Goal: Task Accomplishment & Management: Complete application form

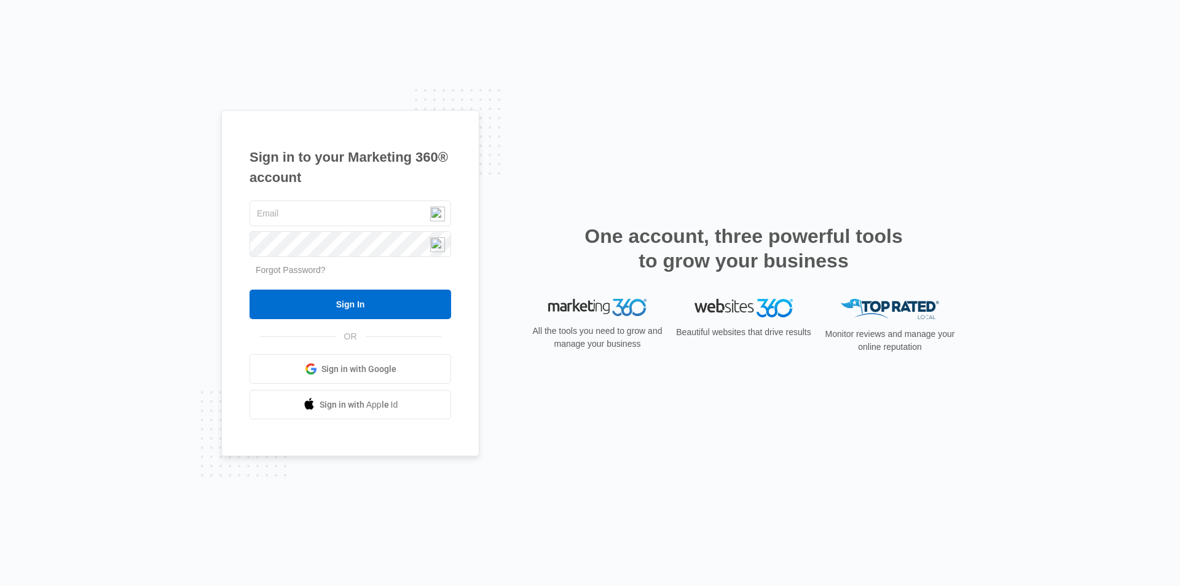
type input "[EMAIL_ADDRESS][PERSON_NAME][DOMAIN_NAME]"
click at [323, 365] on span "Sign in with Google" at bounding box center [359, 369] width 75 height 13
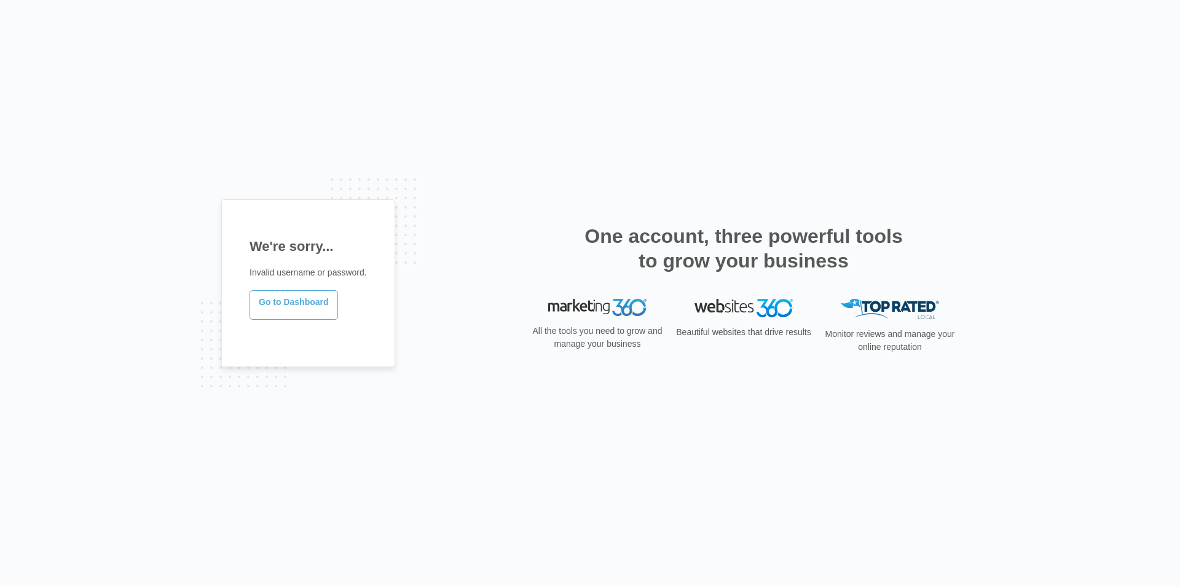
click at [296, 302] on link "Go to Dashboard" at bounding box center [294, 305] width 89 height 30
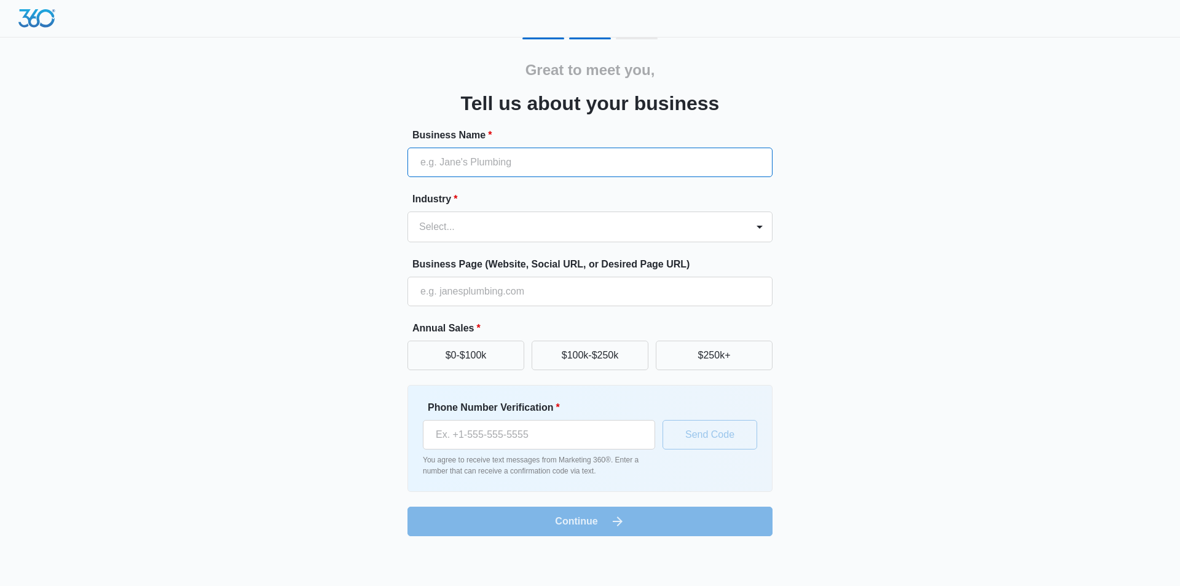
click at [577, 164] on input "Business Name *" at bounding box center [590, 163] width 365 height 30
type input "ATC Advisors"
type input "(334) 604-0306"
click at [550, 221] on div at bounding box center [575, 226] width 312 height 17
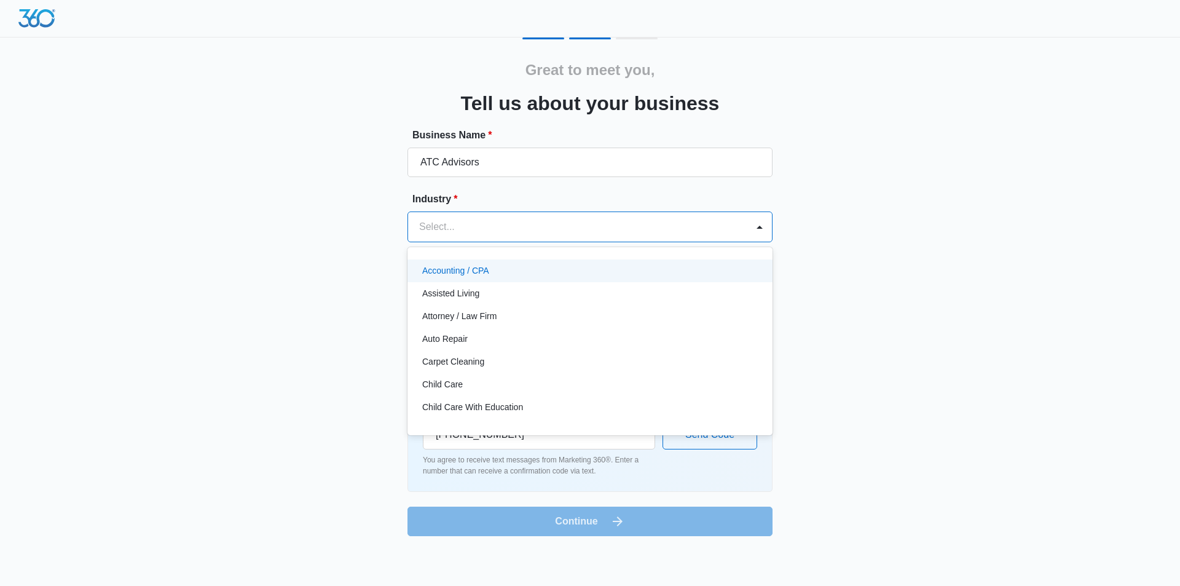
click at [531, 274] on div "Accounting / CPA" at bounding box center [588, 270] width 333 height 13
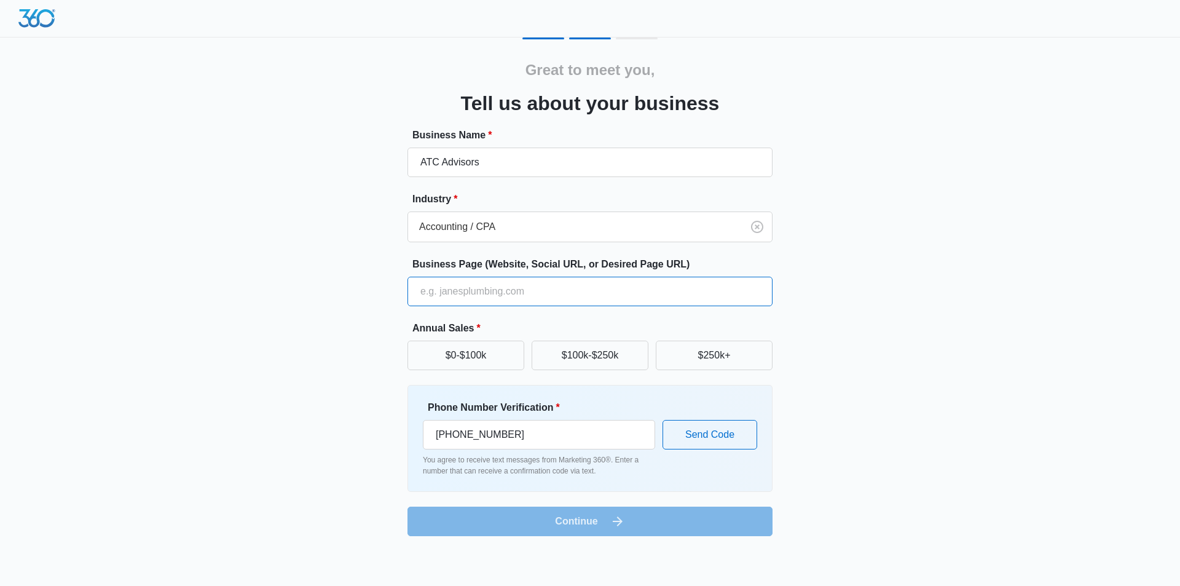
click at [521, 290] on input "Business Page (Website, Social URL, or Desired Page URL)" at bounding box center [590, 292] width 365 height 30
type input "atcadvisors.us"
click at [503, 360] on button "$0-$100k" at bounding box center [466, 356] width 117 height 30
click at [729, 431] on button "Send Code" at bounding box center [710, 435] width 95 height 30
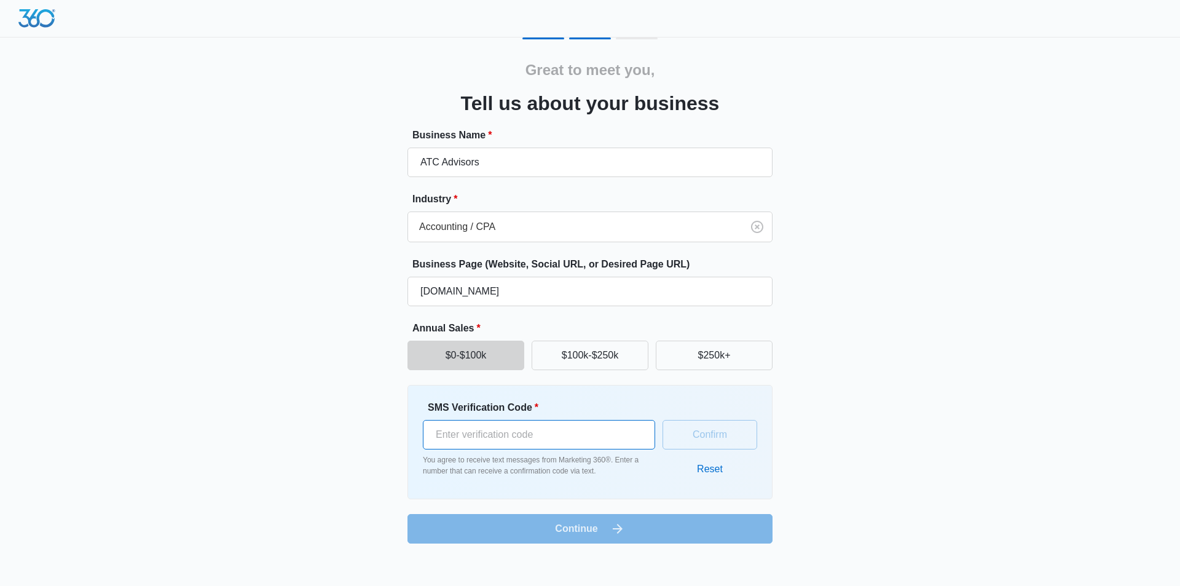
click at [538, 440] on input "SMS Verification Code *" at bounding box center [539, 435] width 232 height 30
click at [698, 473] on button "Reset" at bounding box center [710, 469] width 50 height 30
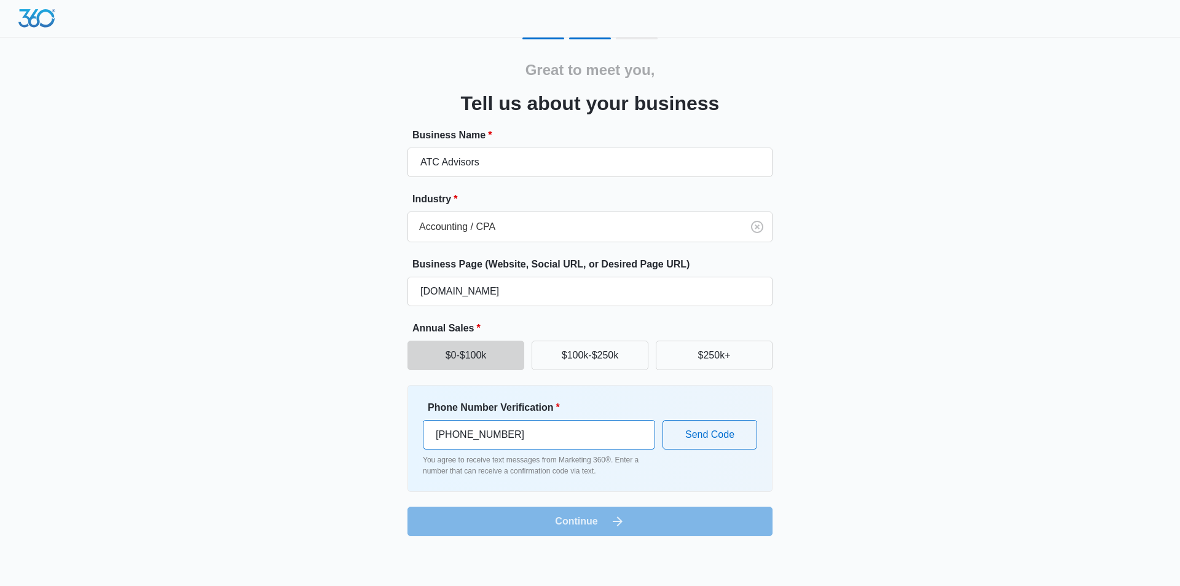
drag, startPoint x: 556, startPoint y: 435, endPoint x: 505, endPoint y: 436, distance: 51.7
click at [505, 436] on input "+1 334 604 0306" at bounding box center [539, 435] width 232 height 30
click at [537, 441] on input "+1 334 604 0306" at bounding box center [539, 435] width 232 height 30
drag, startPoint x: 547, startPoint y: 442, endPoint x: 446, endPoint y: 438, distance: 100.9
click at [446, 438] on input "+1 334 604 0306" at bounding box center [539, 435] width 232 height 30
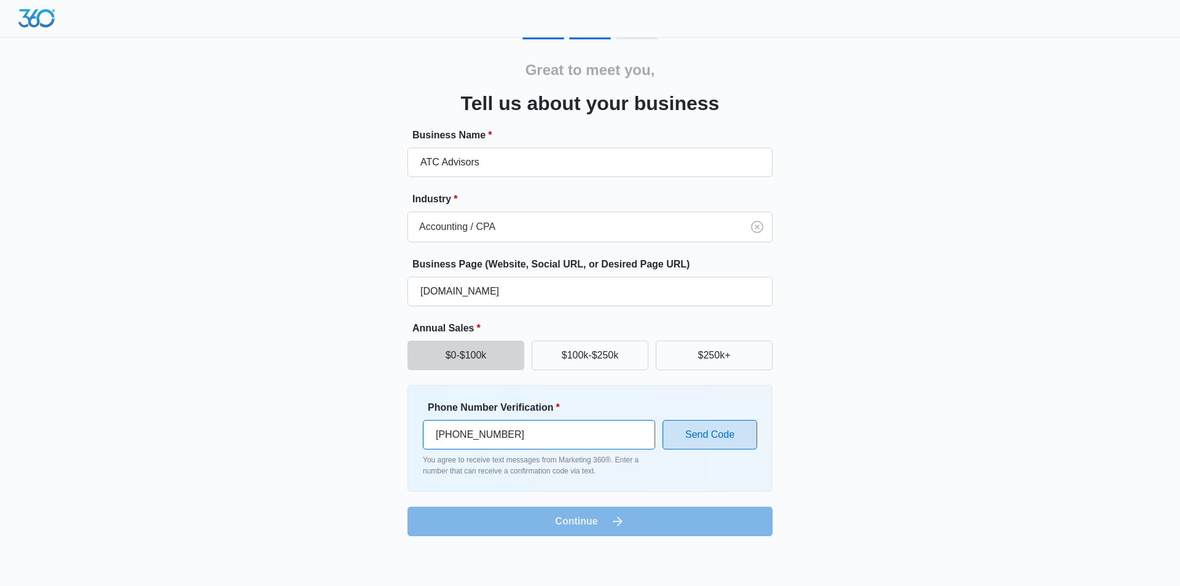
type input "+1 252 414 5077"
click at [706, 434] on button "Send Code" at bounding box center [710, 435] width 95 height 30
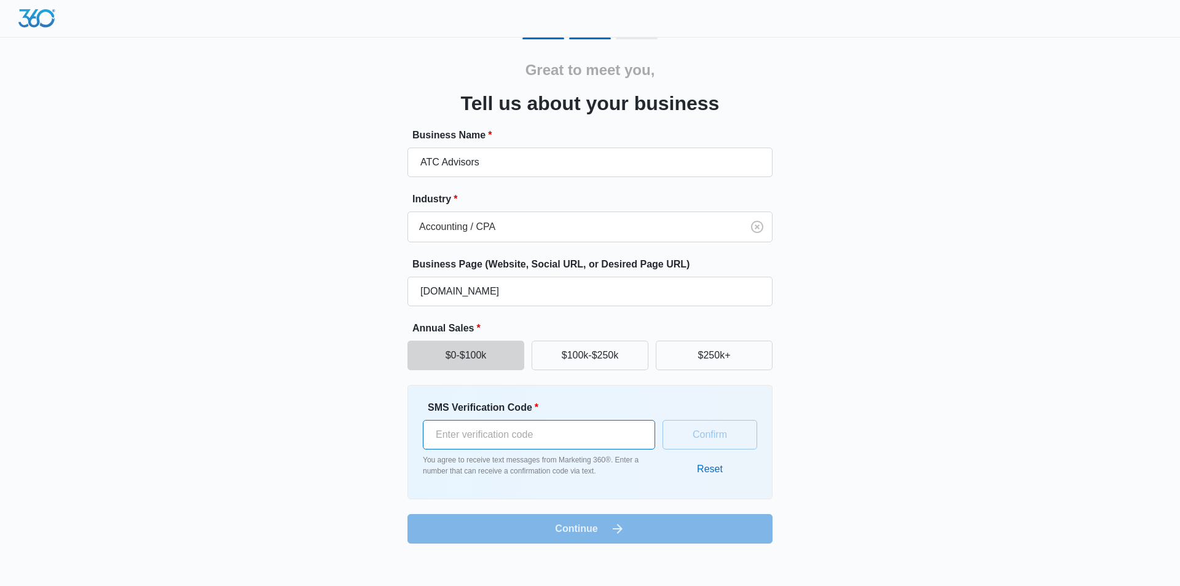
click at [582, 441] on input "SMS Verification Code *" at bounding box center [539, 435] width 232 height 30
type input "608575"
click at [711, 437] on button "Confirm" at bounding box center [710, 435] width 95 height 30
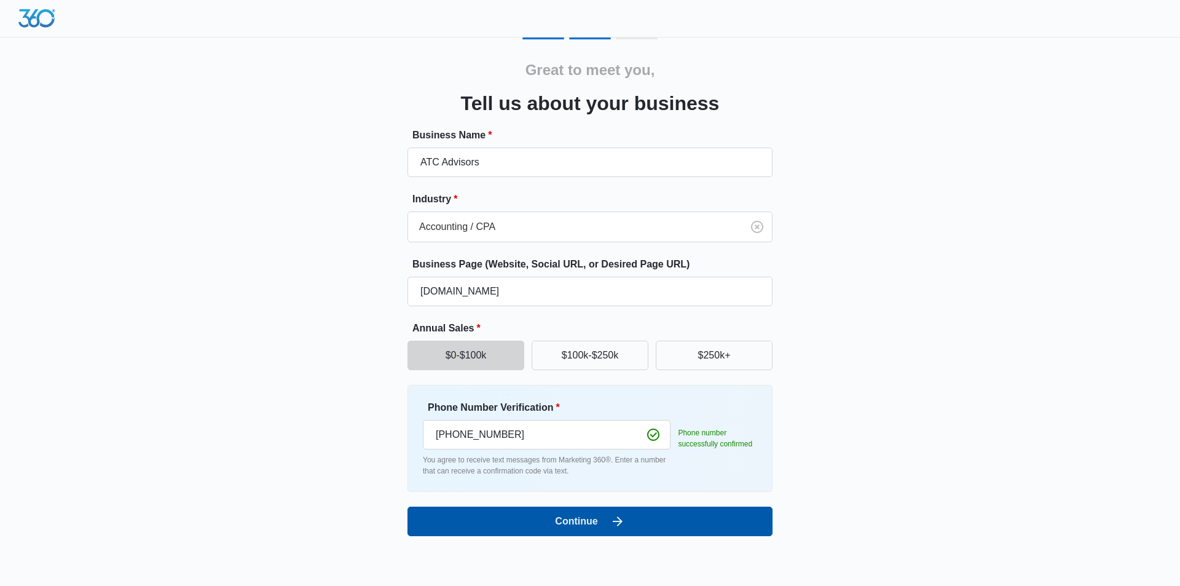
click at [610, 526] on icon "submit" at bounding box center [617, 521] width 15 height 15
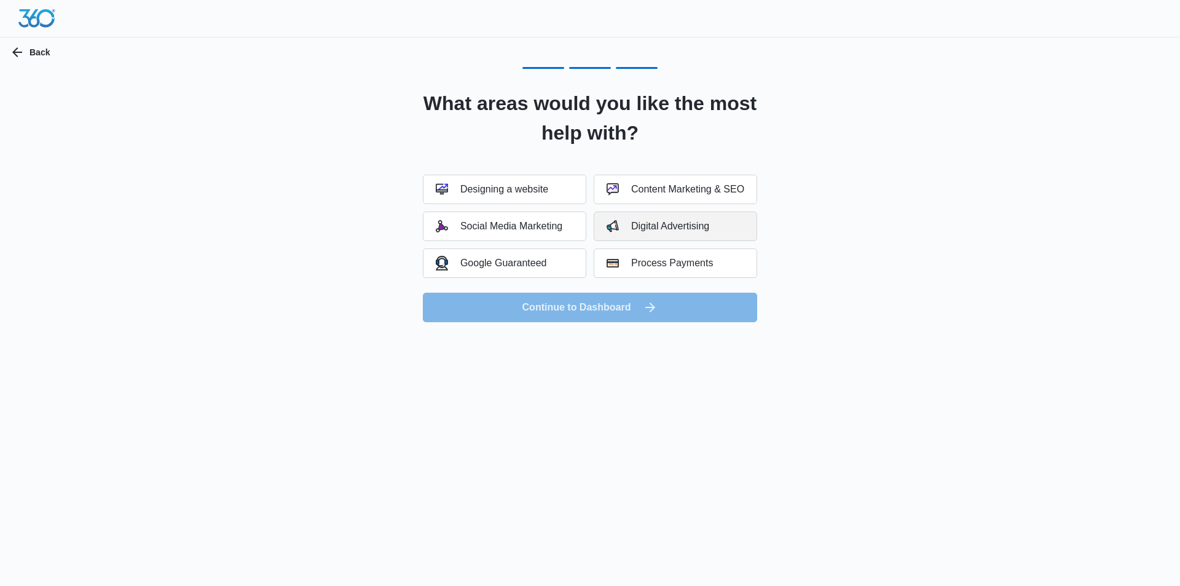
click at [631, 228] on div "Digital Advertising" at bounding box center [658, 226] width 103 height 12
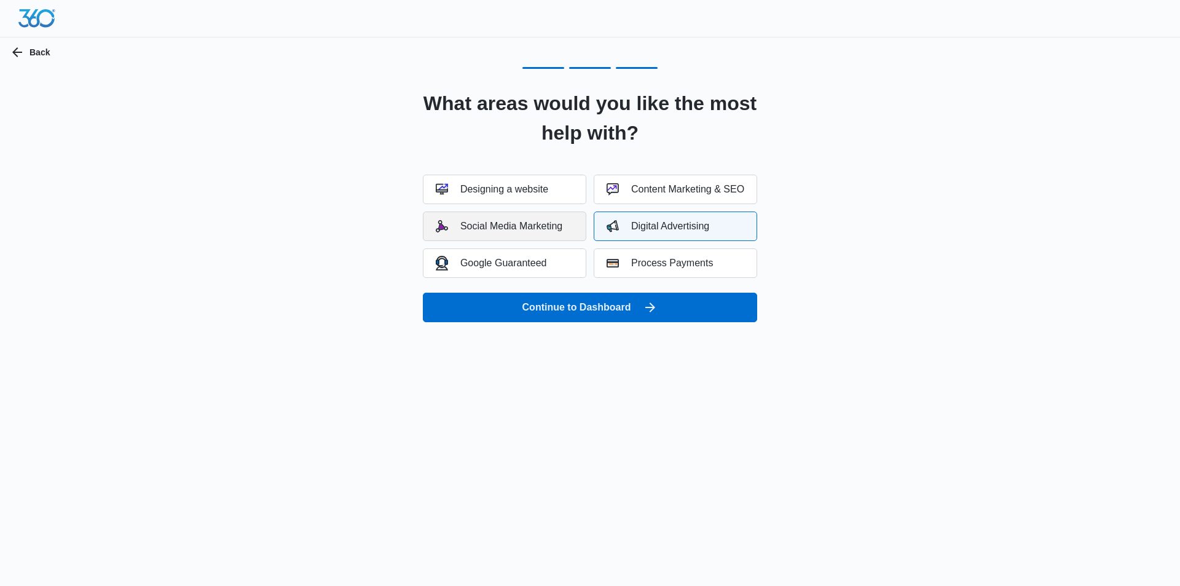
click at [542, 236] on button "Social Media Marketing" at bounding box center [505, 226] width 164 height 30
click at [660, 194] on div "Content Marketing & SEO" at bounding box center [676, 189] width 138 height 12
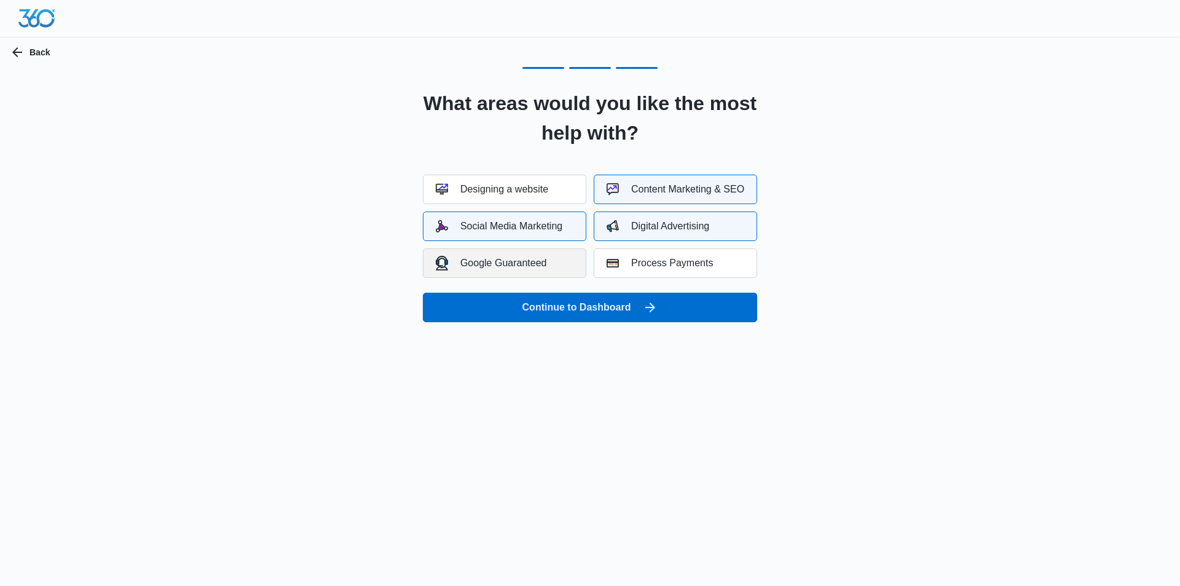
click at [564, 270] on button "Google Guaranteed" at bounding box center [505, 263] width 164 height 30
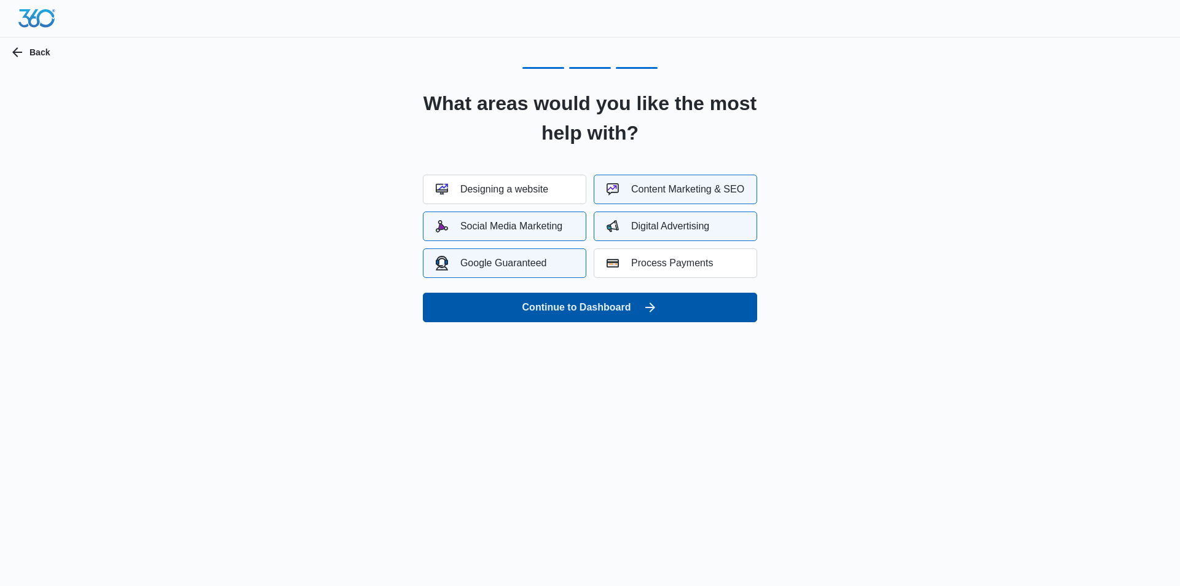
click at [570, 299] on button "Continue to Dashboard" at bounding box center [590, 308] width 334 height 30
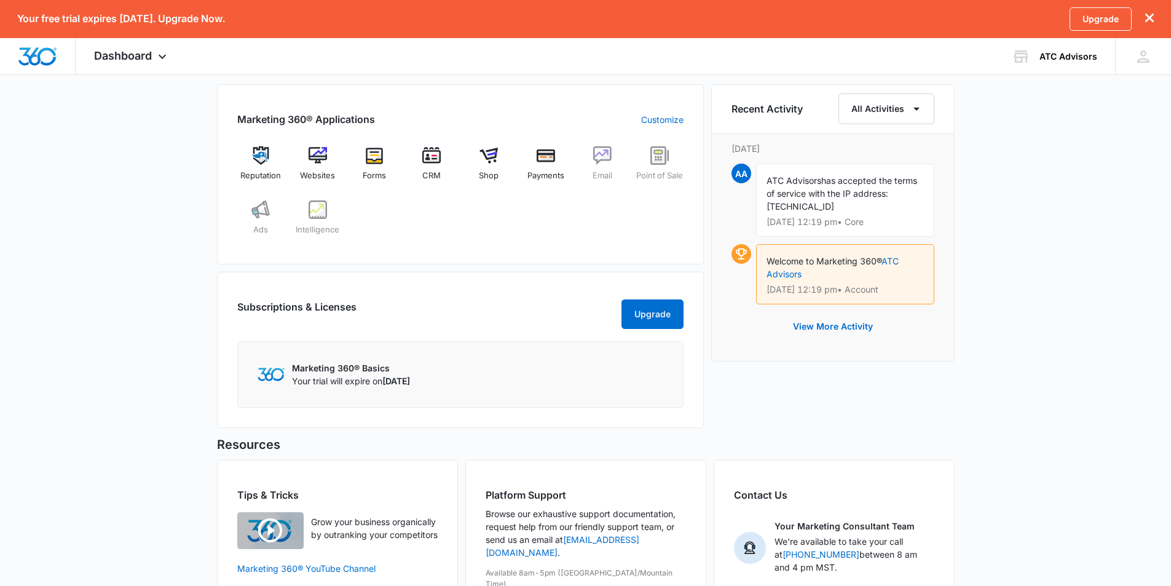
scroll to position [184, 0]
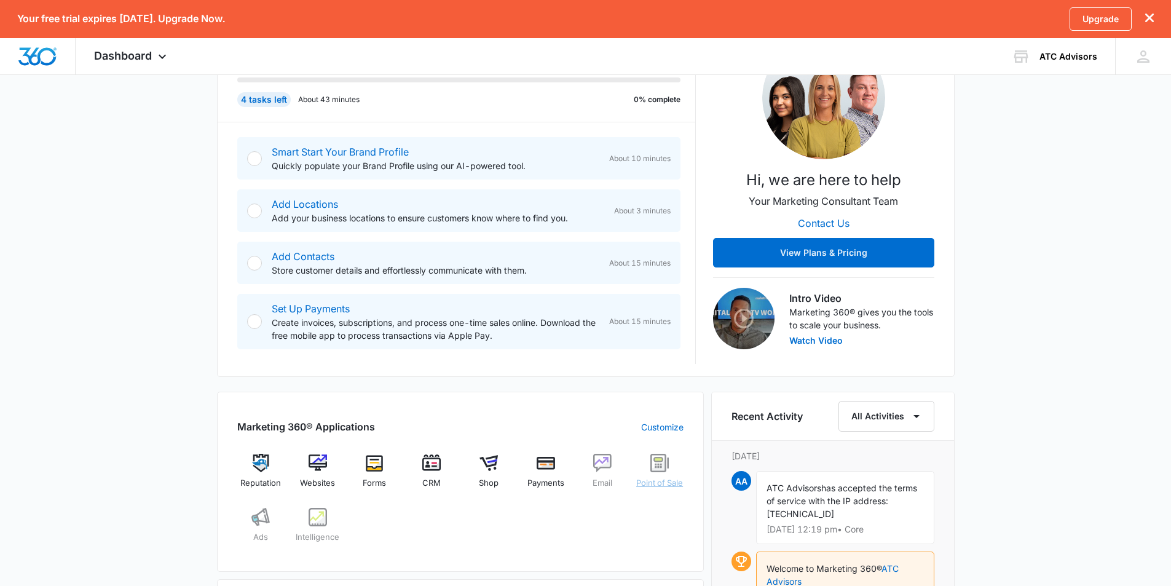
click at [659, 472] on img at bounding box center [659, 463] width 18 height 18
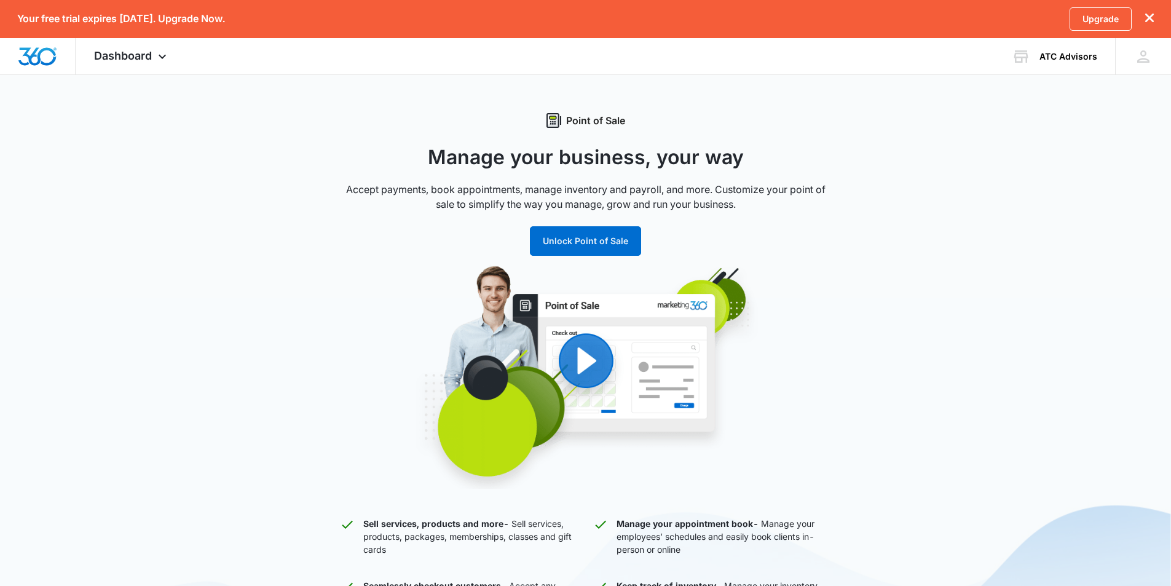
scroll to position [184, 0]
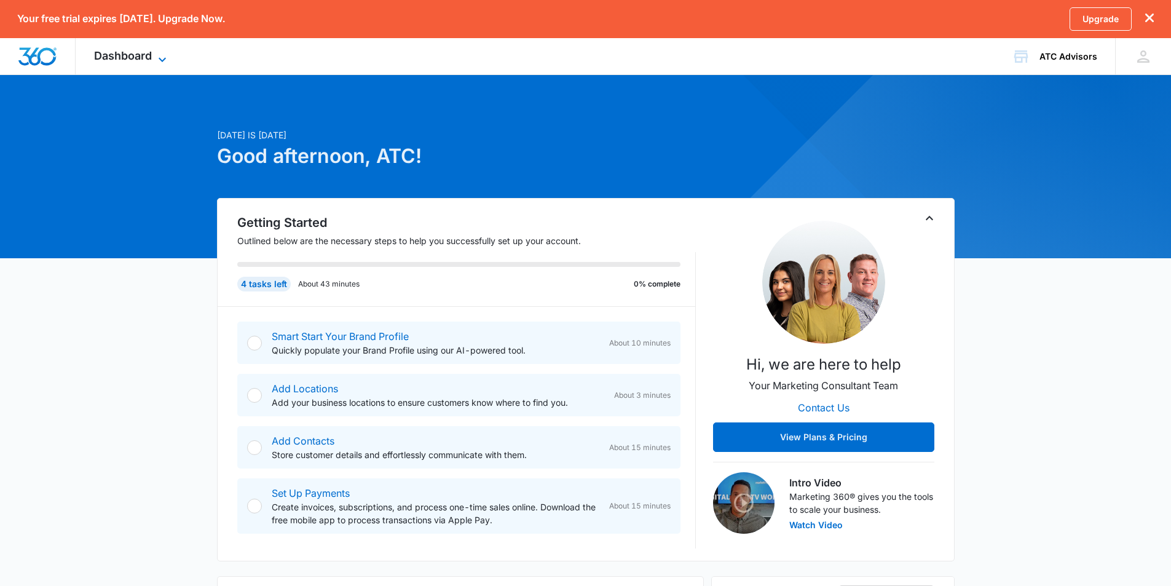
click at [138, 56] on span "Dashboard" at bounding box center [123, 55] width 58 height 13
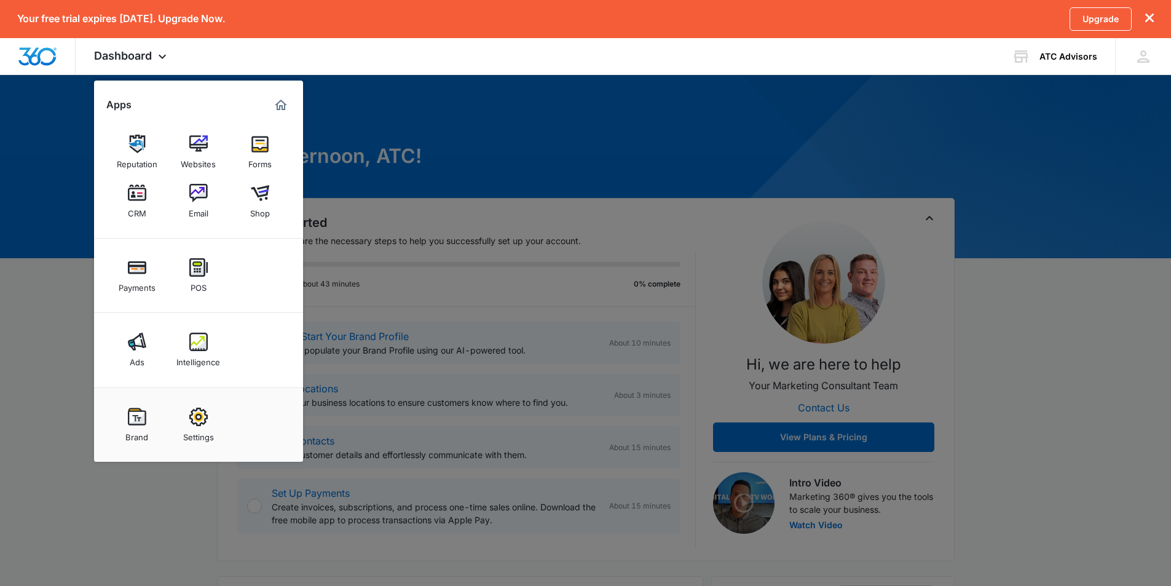
click at [543, 179] on div at bounding box center [585, 293] width 1171 height 586
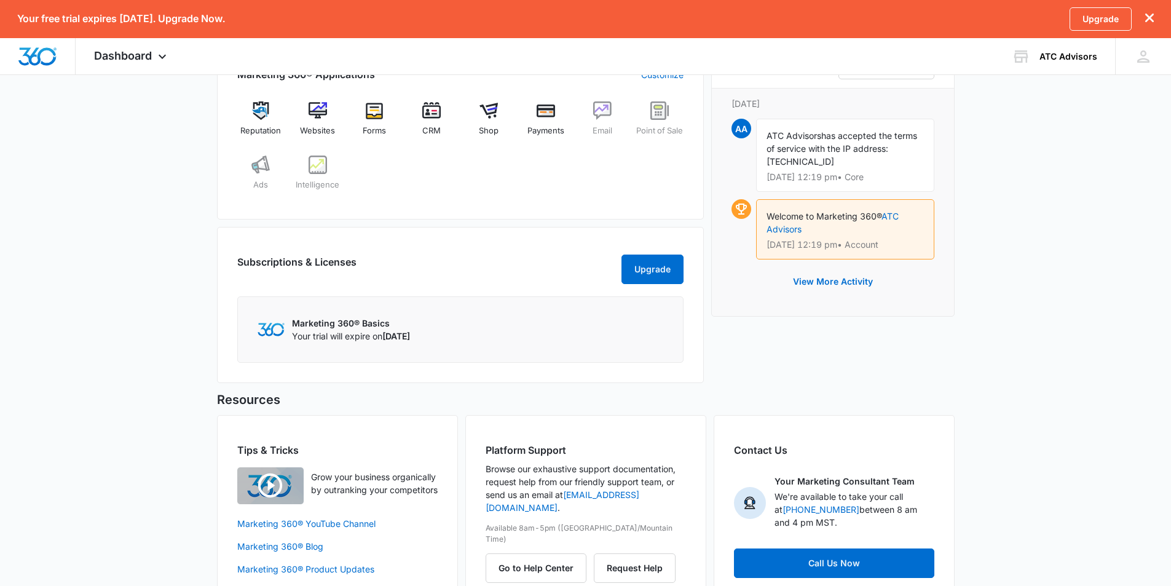
scroll to position [581, 0]
